Goal: Task Accomplishment & Management: Complete application form

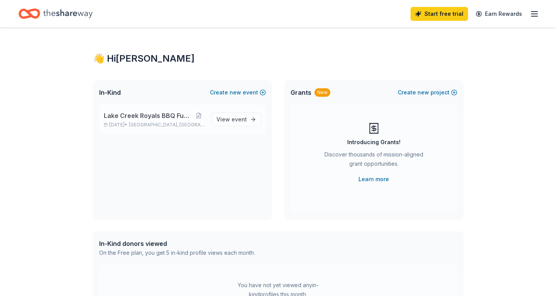
click at [143, 115] on span "Lake Creek Royals BBQ Fundraiser" at bounding box center [148, 115] width 89 height 9
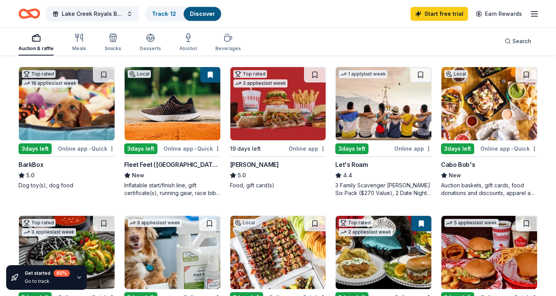
scroll to position [225, 0]
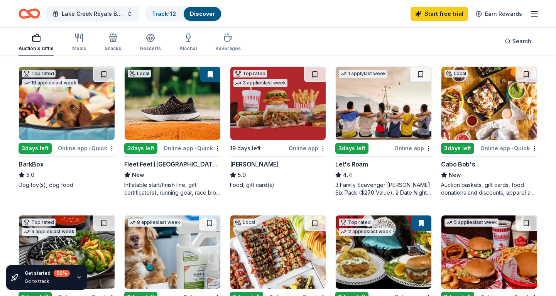
click at [147, 166] on div "Fleet Feet (Houston)" at bounding box center [172, 164] width 96 height 9
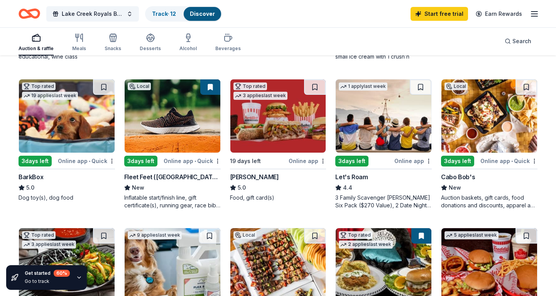
scroll to position [211, 0]
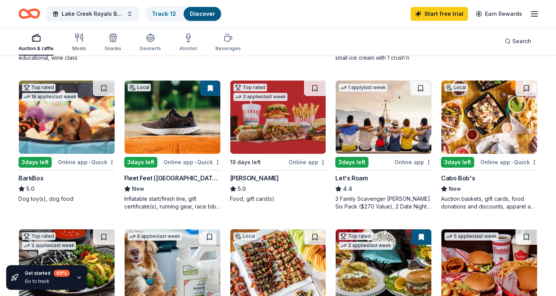
click at [65, 132] on img at bounding box center [67, 117] width 96 height 73
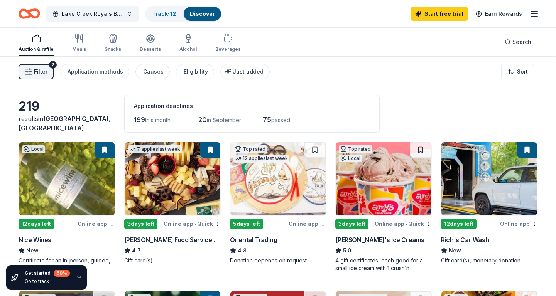
scroll to position [0, 0]
click at [49, 73] on button "Filter 2" at bounding box center [36, 71] width 35 height 15
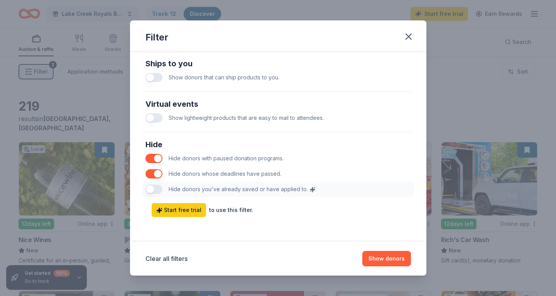
scroll to position [371, 0]
click at [149, 158] on button "button" at bounding box center [153, 158] width 17 height 9
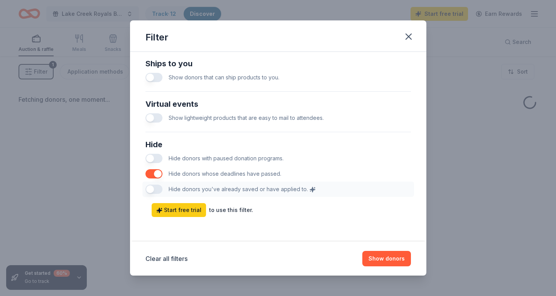
click at [151, 169] on button "button" at bounding box center [153, 173] width 17 height 9
click at [387, 255] on button "Show donors" at bounding box center [386, 258] width 49 height 15
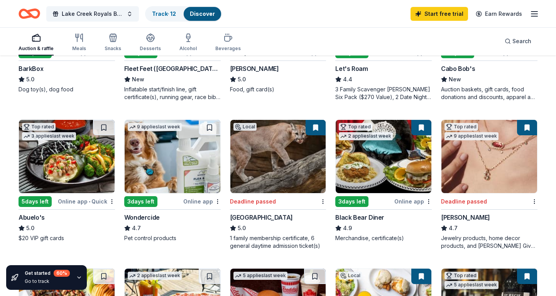
scroll to position [319, 0]
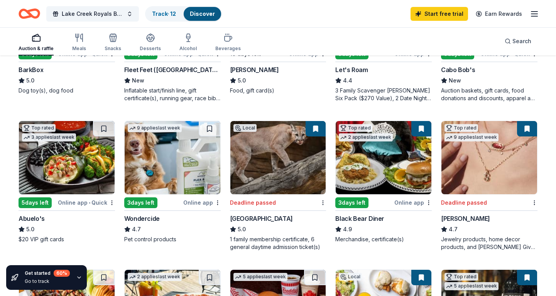
click at [497, 171] on img at bounding box center [489, 157] width 96 height 73
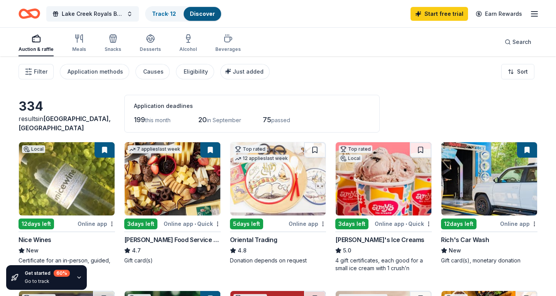
scroll to position [0, 0]
click at [168, 17] on div "Track · 12" at bounding box center [164, 14] width 36 height 14
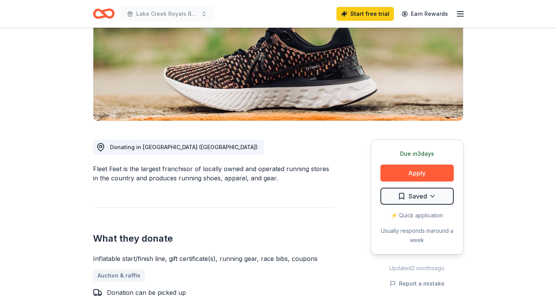
scroll to position [116, 0]
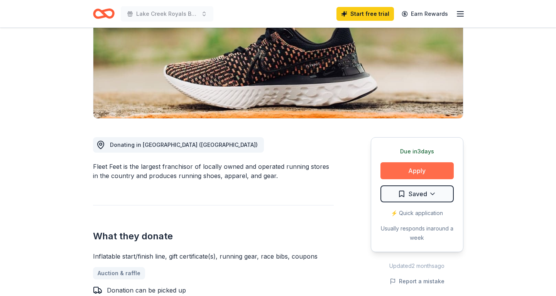
click at [419, 174] on button "Apply" at bounding box center [417, 170] width 73 height 17
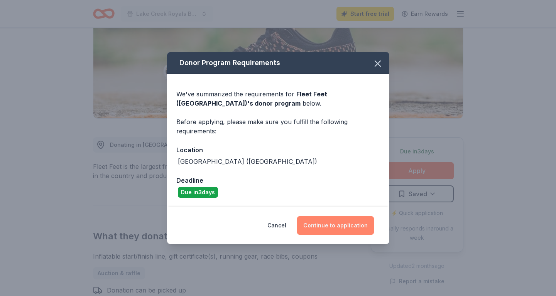
click at [329, 227] on button "Continue to application" at bounding box center [335, 226] width 77 height 19
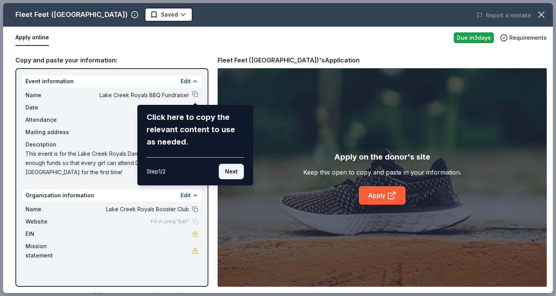
click at [227, 171] on button "Next" at bounding box center [231, 171] width 25 height 15
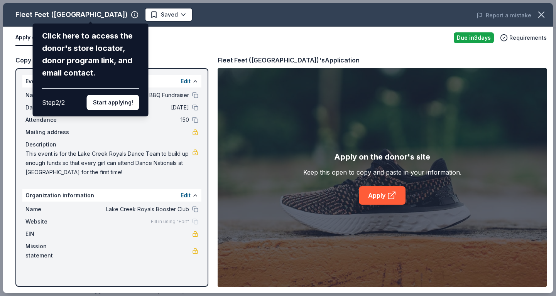
click at [383, 200] on div "Fleet Feet (Houston) Click here to access the donor's store locator, donor prog…" at bounding box center [278, 148] width 550 height 290
click at [126, 95] on button "Start applying!" at bounding box center [113, 102] width 52 height 15
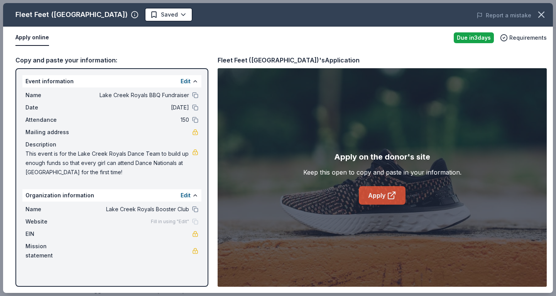
click at [381, 197] on link "Apply" at bounding box center [382, 195] width 47 height 19
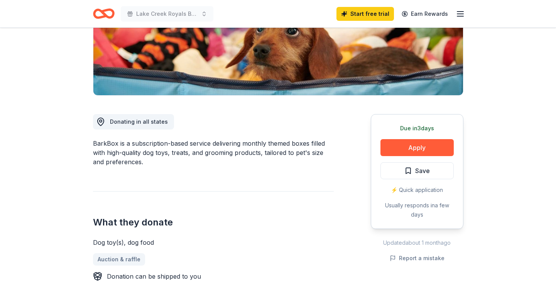
scroll to position [150, 0]
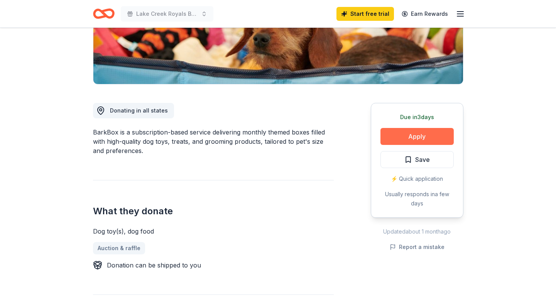
click at [435, 135] on button "Apply" at bounding box center [417, 136] width 73 height 17
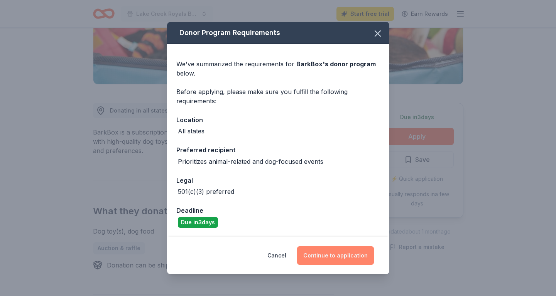
click at [341, 256] on button "Continue to application" at bounding box center [335, 256] width 77 height 19
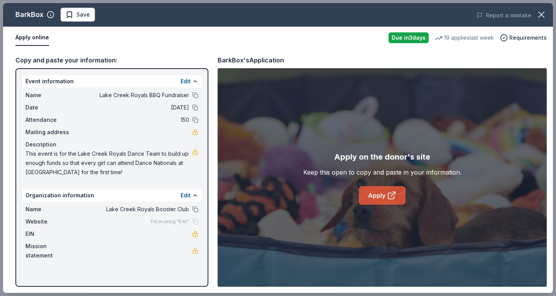
click at [376, 204] on link "Apply" at bounding box center [382, 195] width 47 height 19
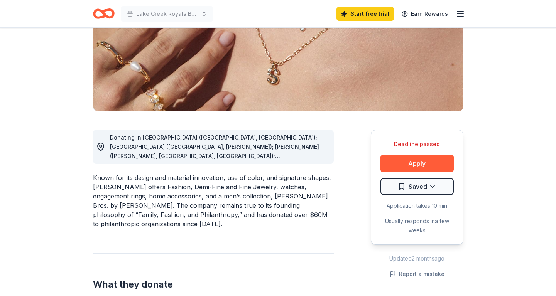
scroll to position [124, 0]
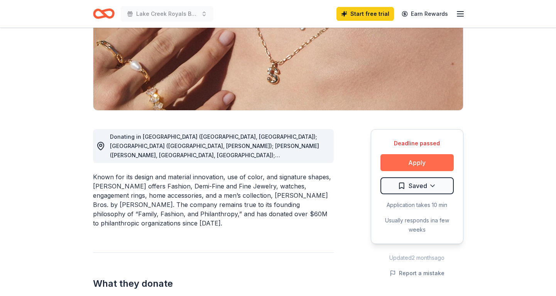
click at [429, 166] on button "Apply" at bounding box center [417, 162] width 73 height 17
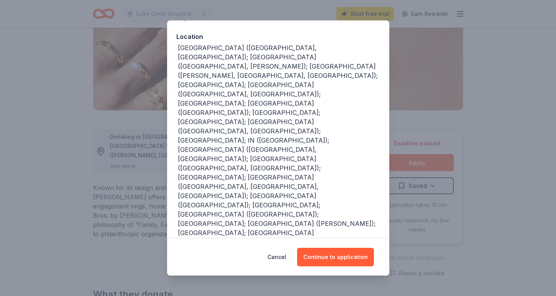
scroll to position [81, 0]
click at [328, 258] on button "Continue to application" at bounding box center [335, 257] width 77 height 19
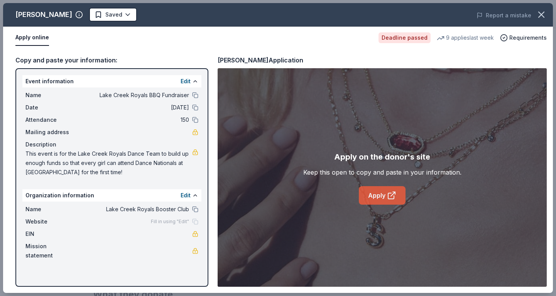
click at [396, 200] on icon at bounding box center [391, 195] width 9 height 9
